Goal: Information Seeking & Learning: Check status

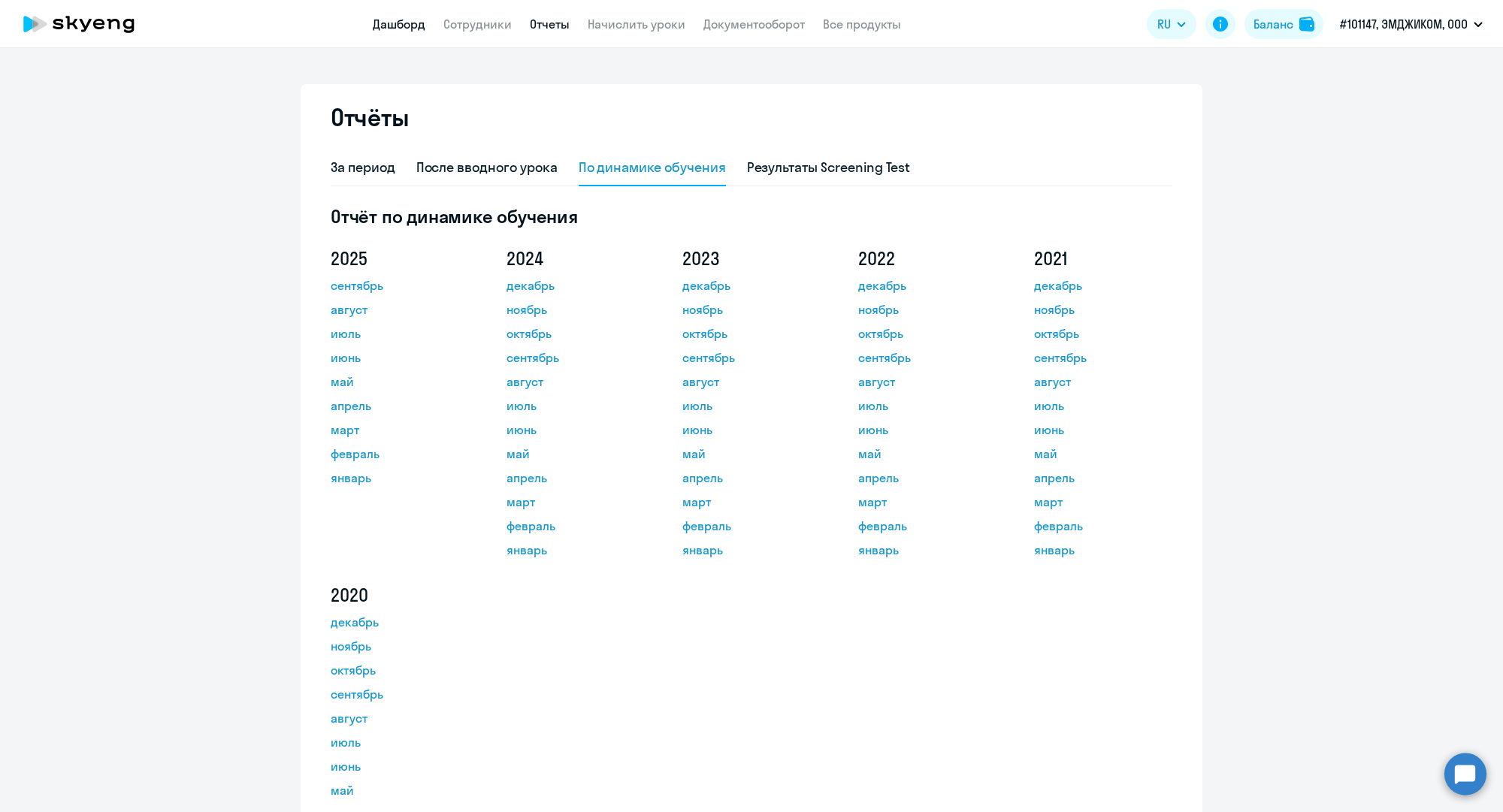
click at [400, 18] on link "Дашборд" at bounding box center [398, 24] width 52 height 15
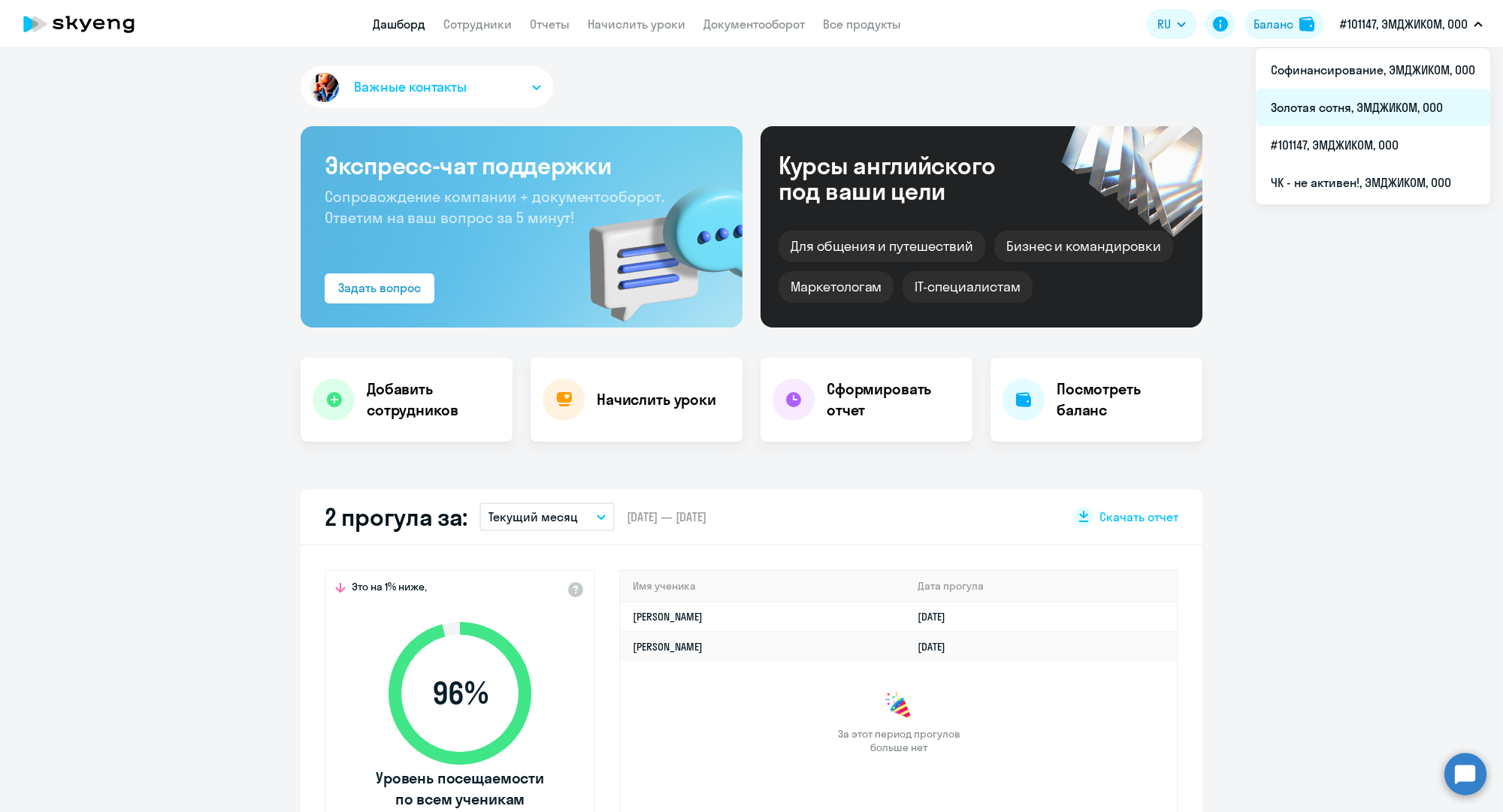
click at [1367, 95] on li "Золотая сотня, ЭМДЖИКОМ, ООО" at bounding box center [1373, 107] width 234 height 37
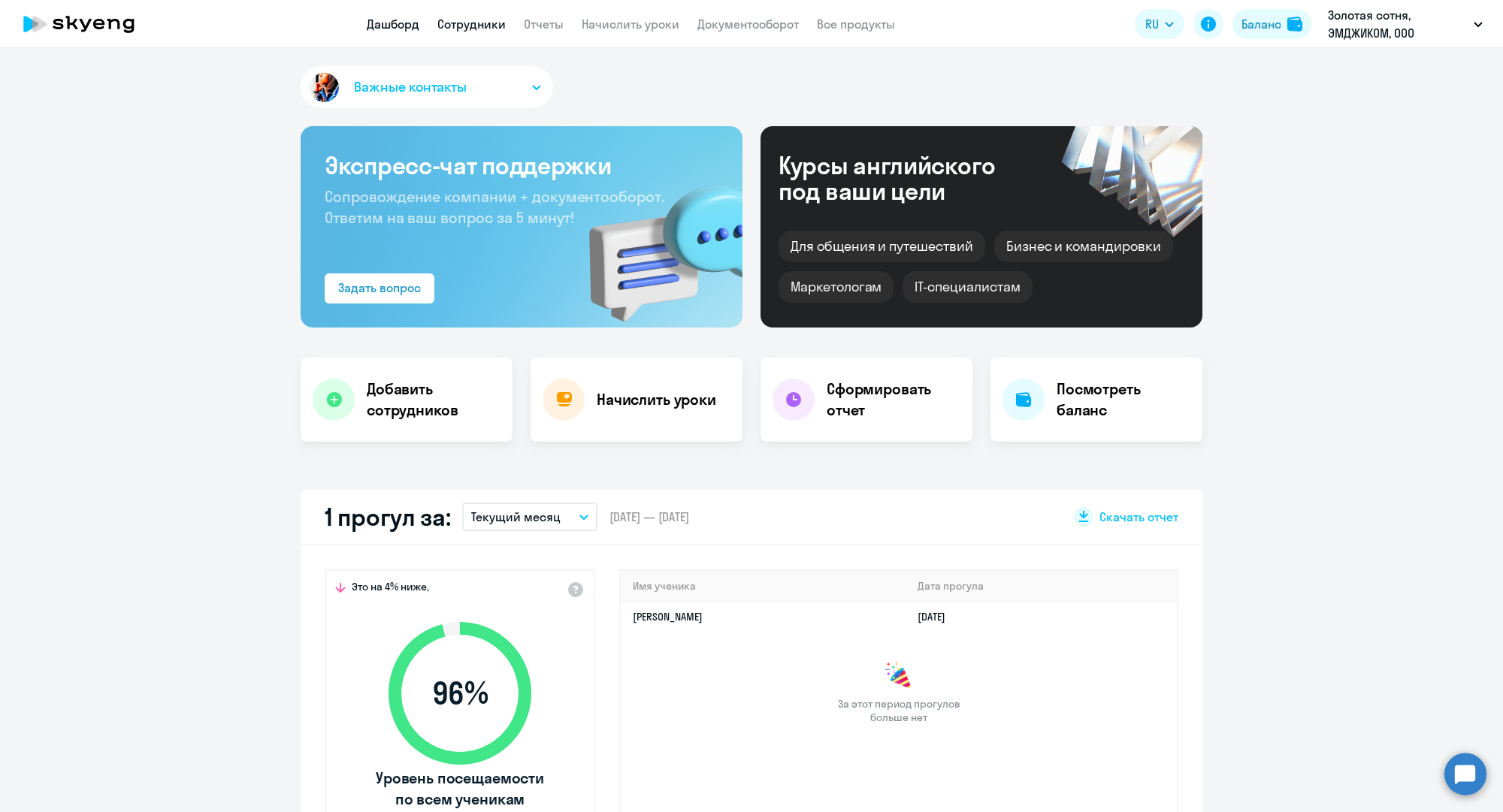
click at [463, 30] on link "Сотрудники" at bounding box center [472, 24] width 69 height 15
select select "30"
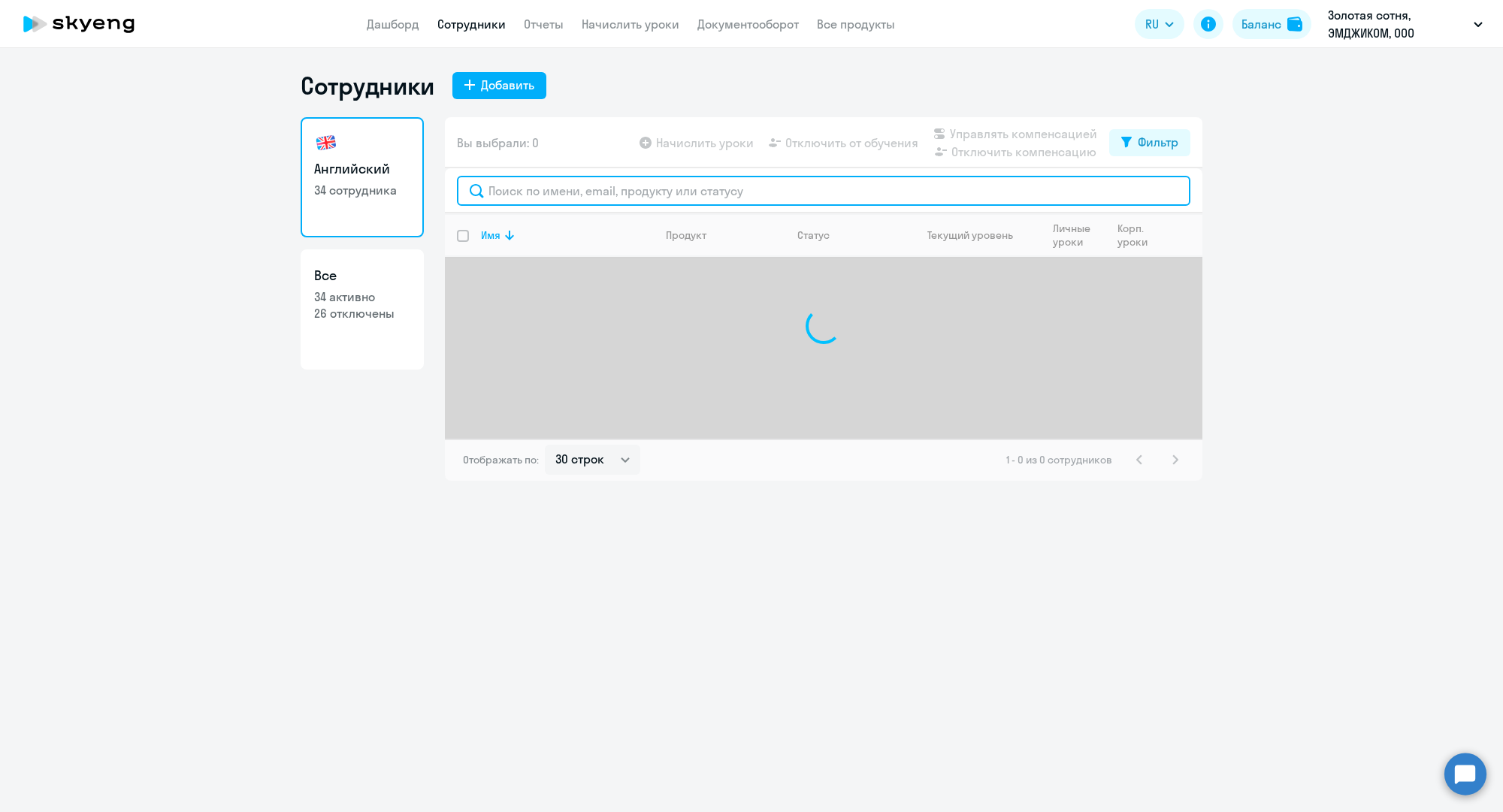
click at [546, 203] on input "text" at bounding box center [824, 191] width 734 height 30
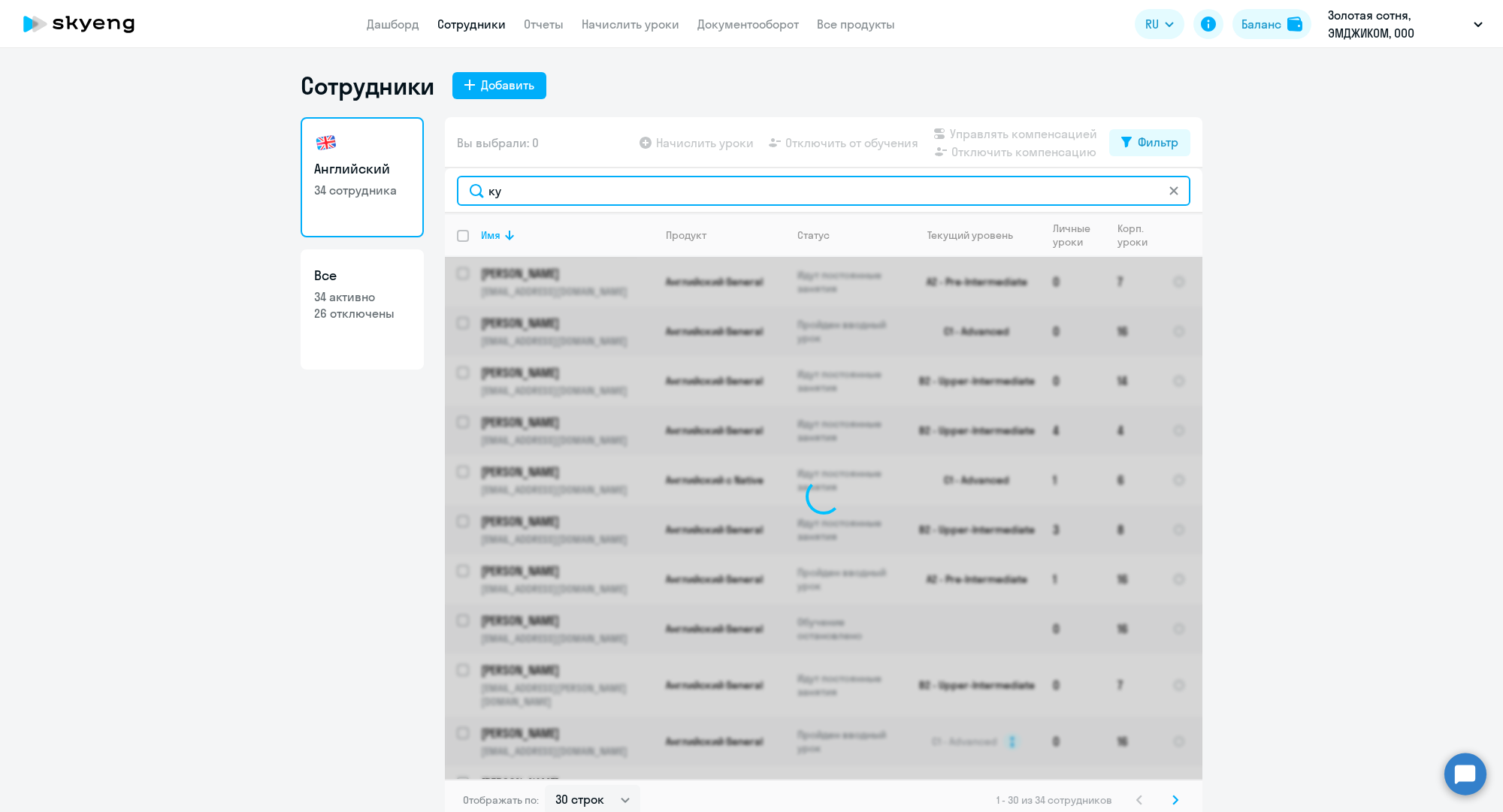
type input "к"
type input "кузьми"
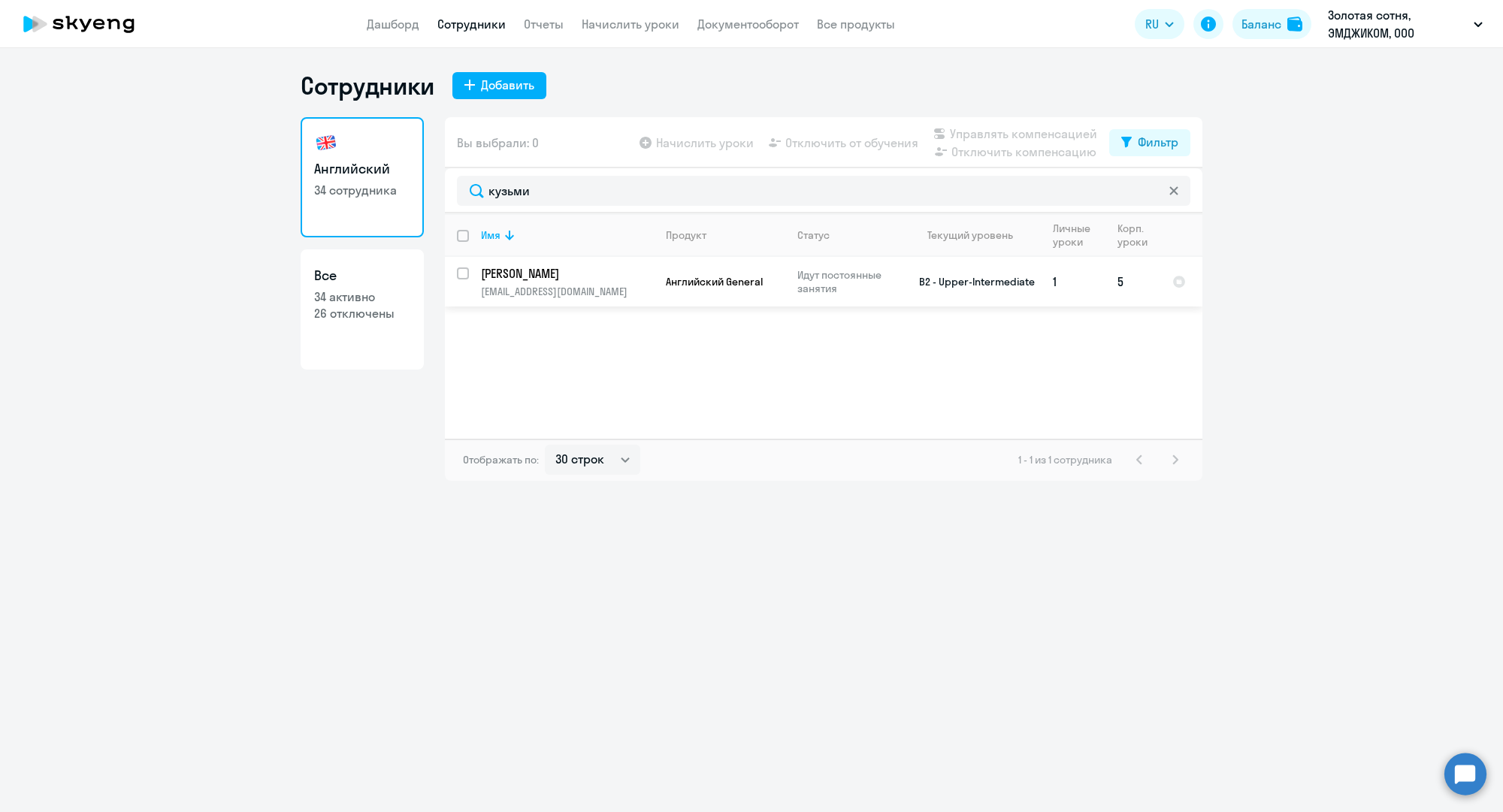
click at [853, 288] on p "Идут постоянные занятия" at bounding box center [849, 282] width 103 height 28
select select "english"
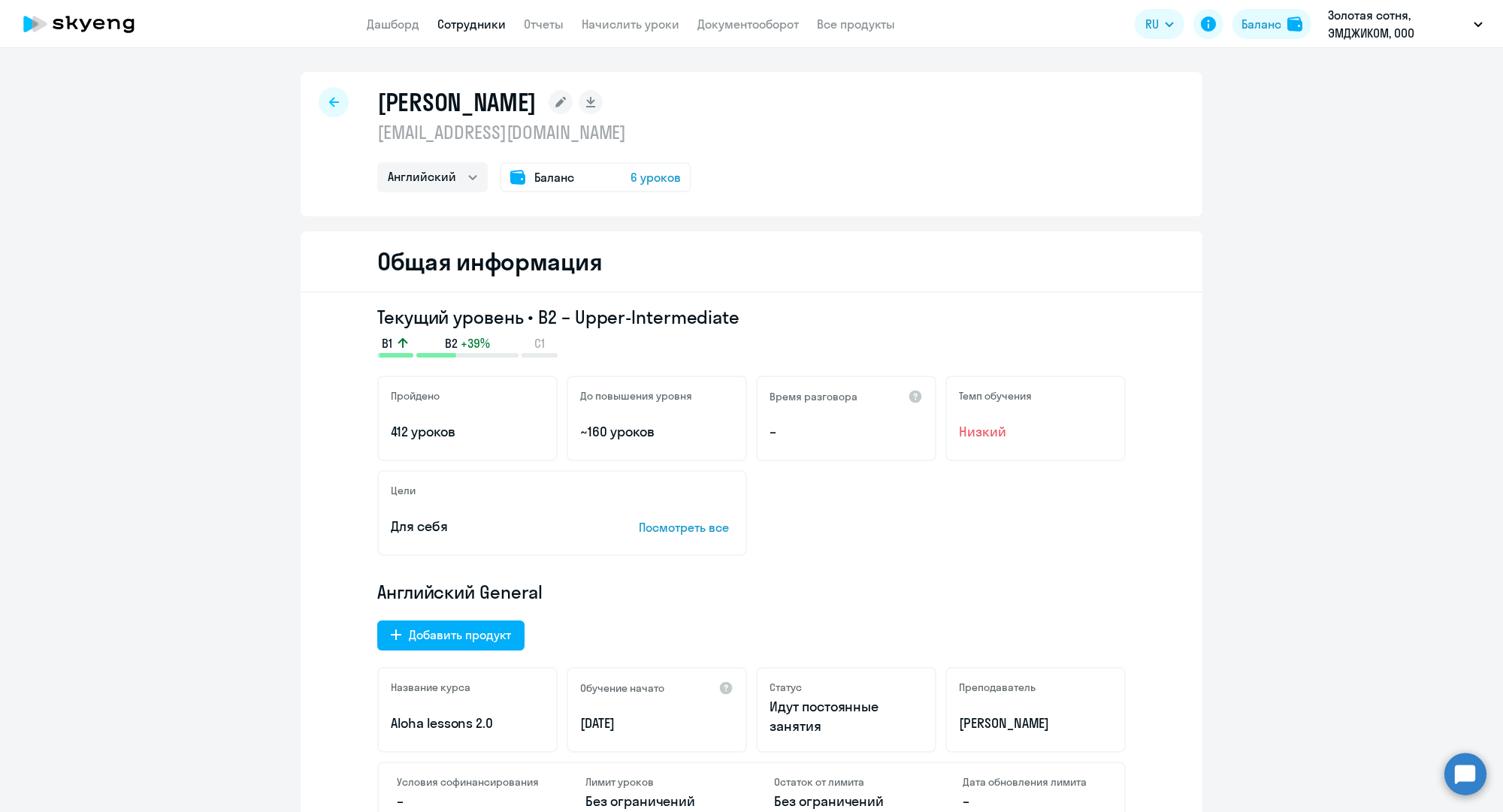
click at [853, 288] on div "Общая информация" at bounding box center [752, 261] width 902 height 62
click at [393, 32] on app-menu-item-link "Дашборд" at bounding box center [392, 24] width 52 height 19
click at [391, 31] on app-menu-item-link "Дашборд" at bounding box center [392, 24] width 52 height 19
click at [390, 27] on link "Дашборд" at bounding box center [392, 24] width 52 height 15
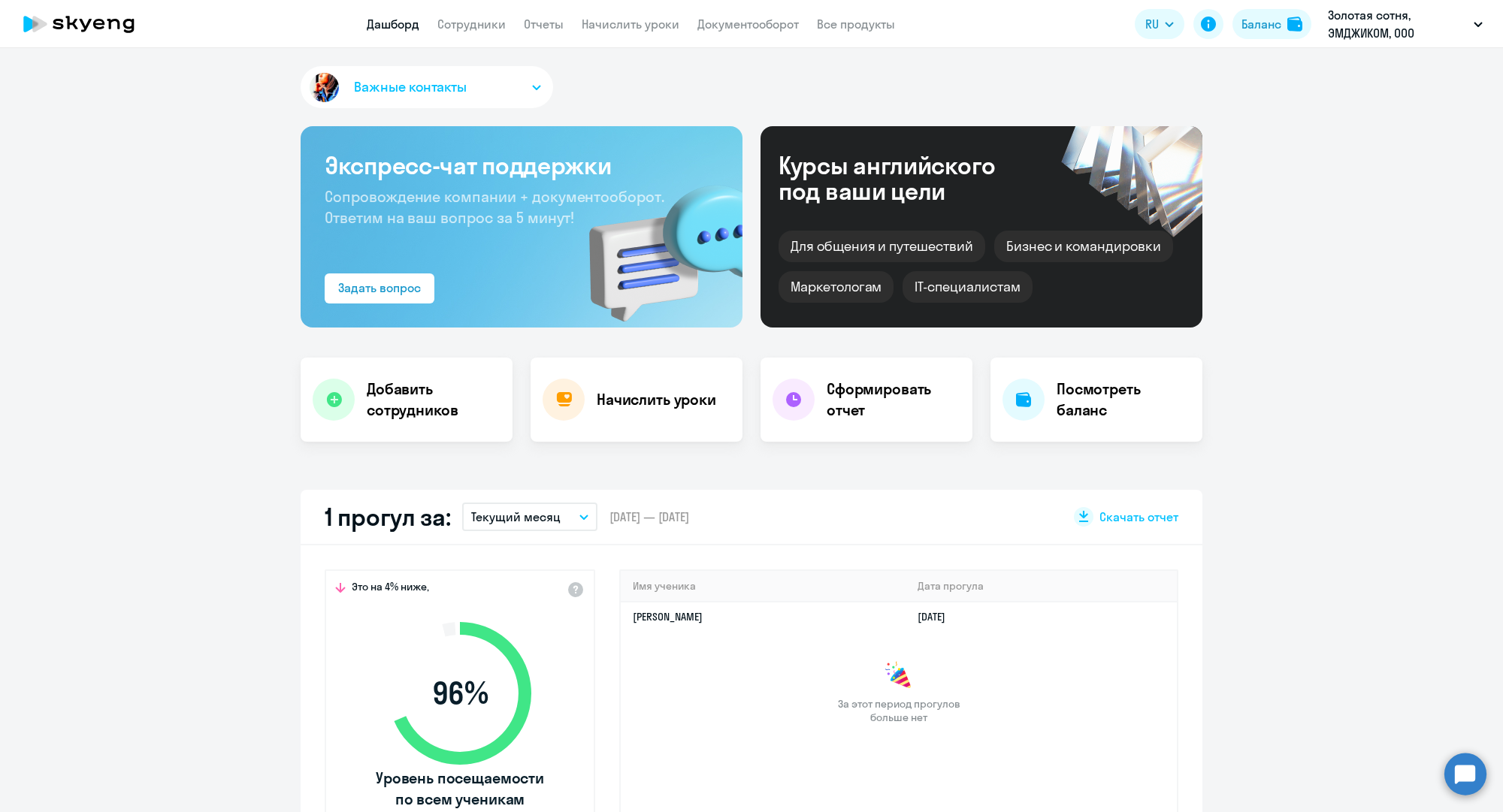
select select "30"
